Goal: Task Accomplishment & Management: Use online tool/utility

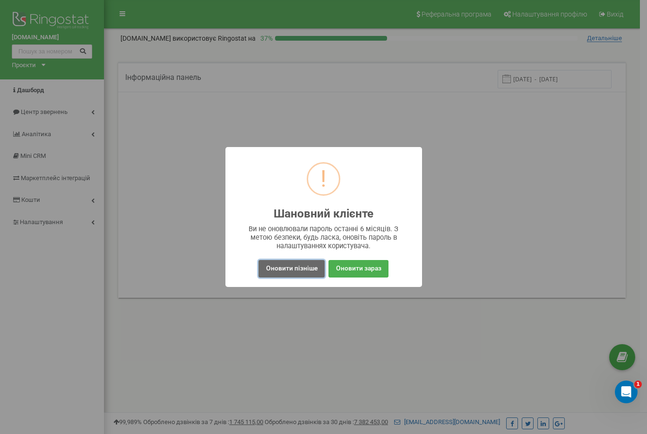
click at [284, 267] on button "Оновити пізніше" at bounding box center [291, 268] width 66 height 17
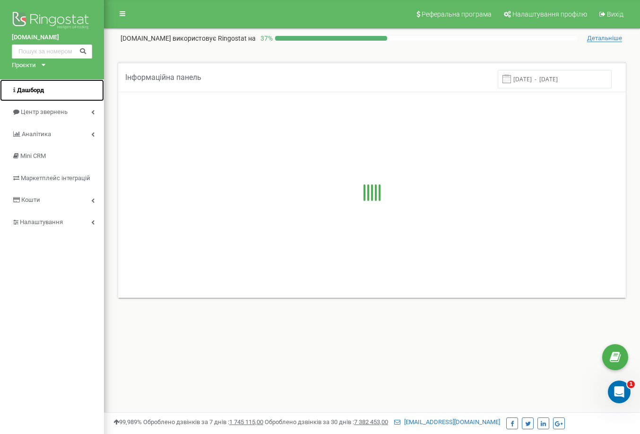
click at [31, 95] on span "Дашборд" at bounding box center [28, 90] width 32 height 9
click at [44, 108] on span "Центр звернень" at bounding box center [39, 112] width 55 height 9
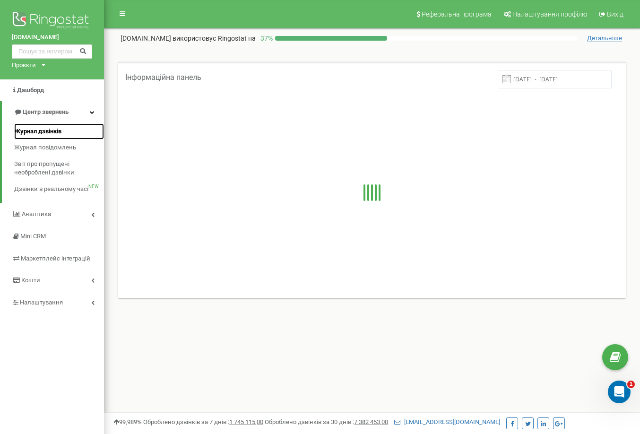
click at [43, 129] on span "Журнал дзвінків" at bounding box center [37, 131] width 47 height 9
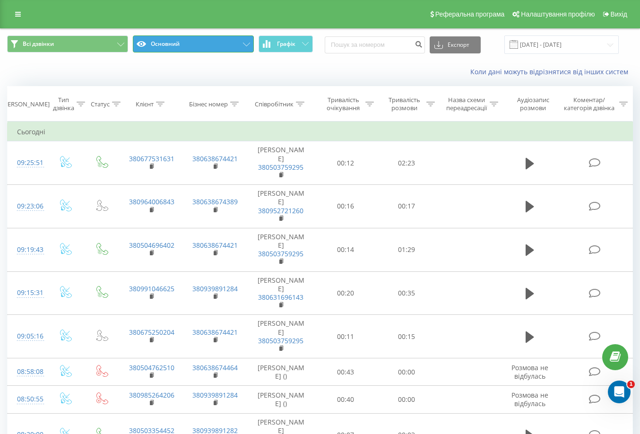
click at [173, 49] on button "Основний" at bounding box center [193, 43] width 121 height 17
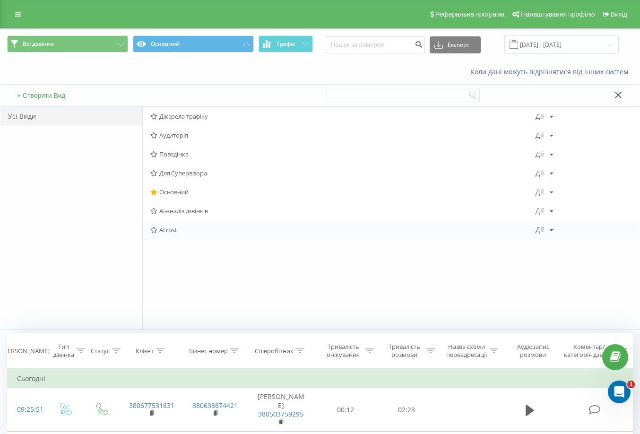
click at [175, 232] on span "AI rost" at bounding box center [342, 229] width 385 height 7
